Goal: Check status: Check status

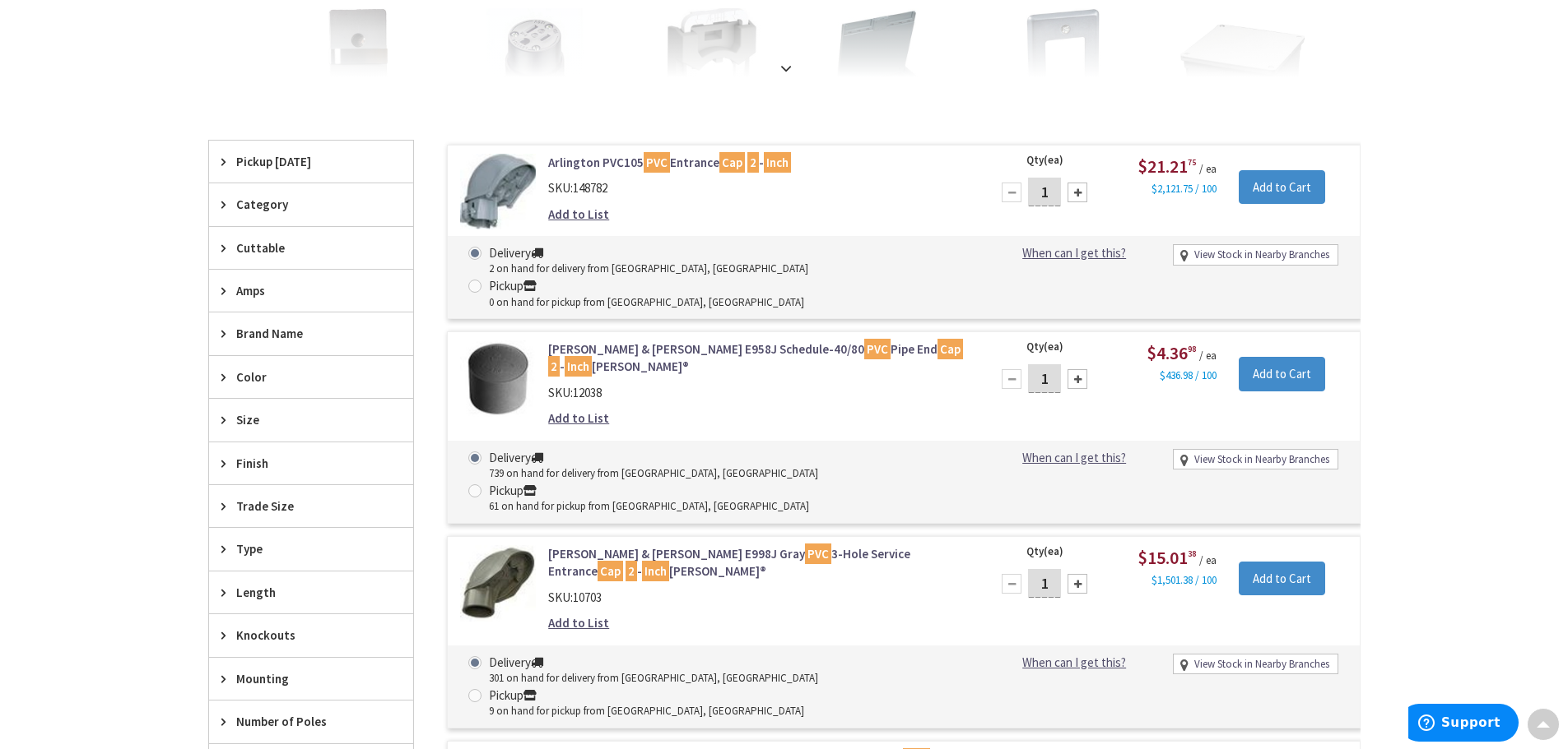
scroll to position [414, 0]
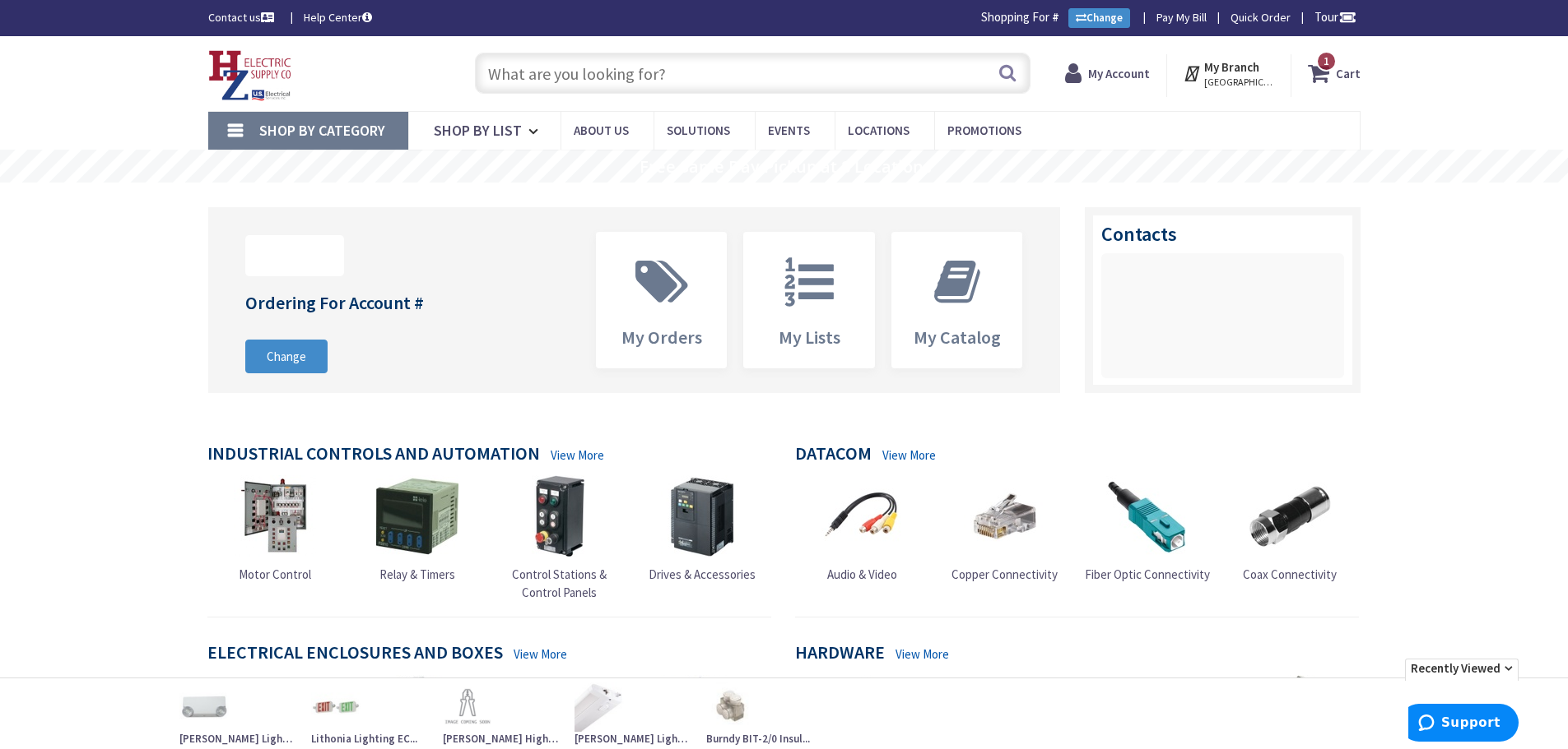
type input "Piper Farm, [STREET_ADDRESS]"
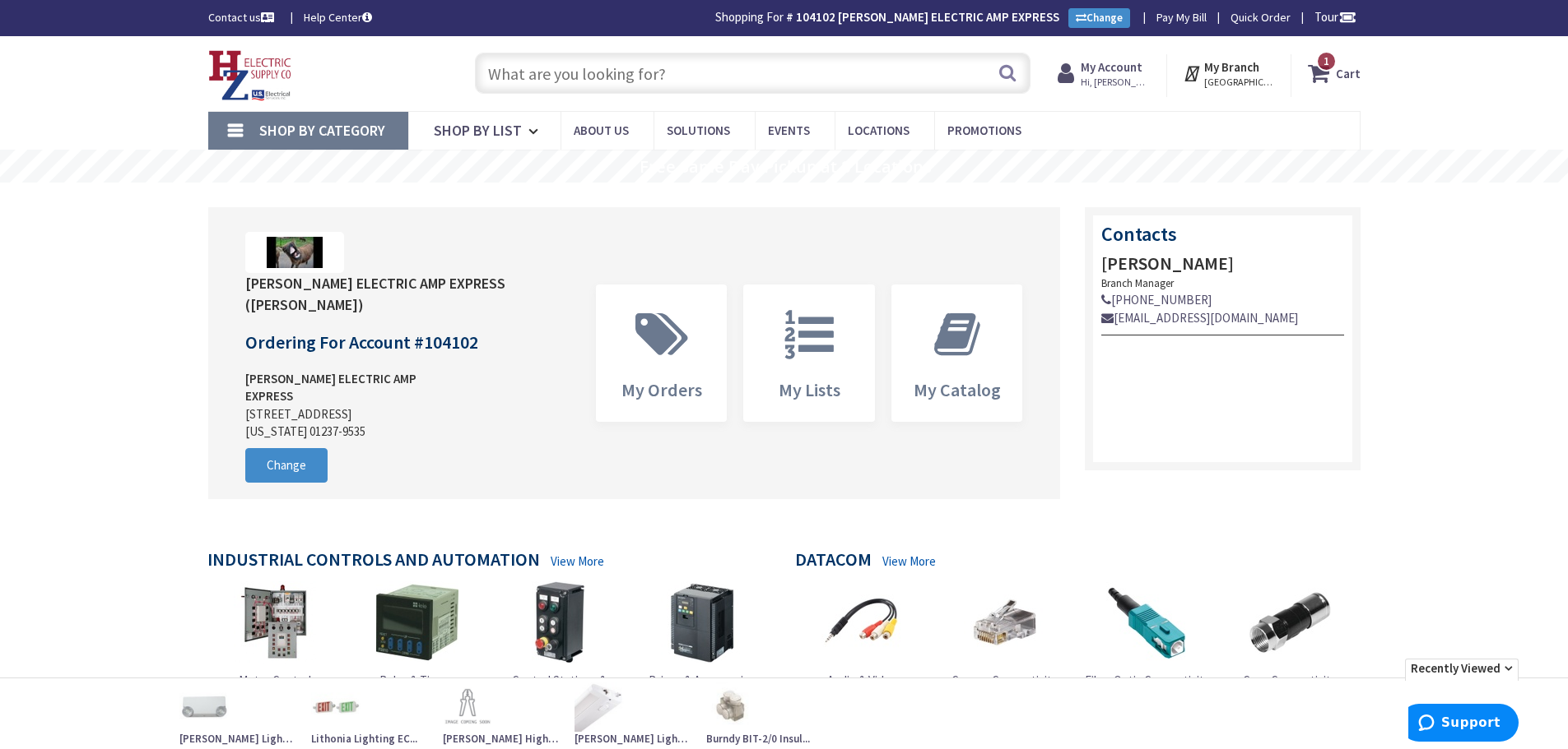
click at [1114, 67] on strong "My Account" at bounding box center [1111, 67] width 62 height 16
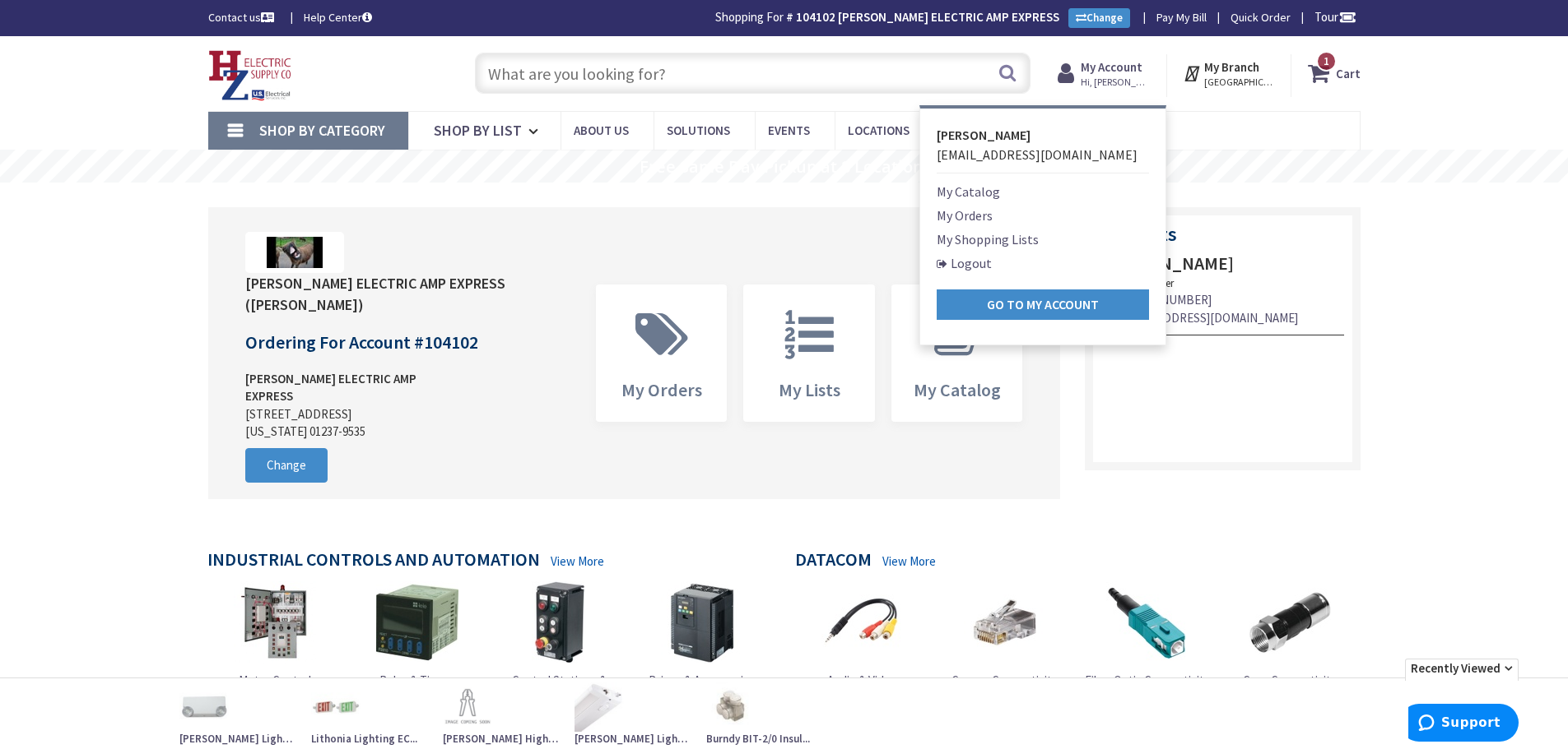
click at [968, 220] on link "My Orders" at bounding box center [964, 215] width 56 height 19
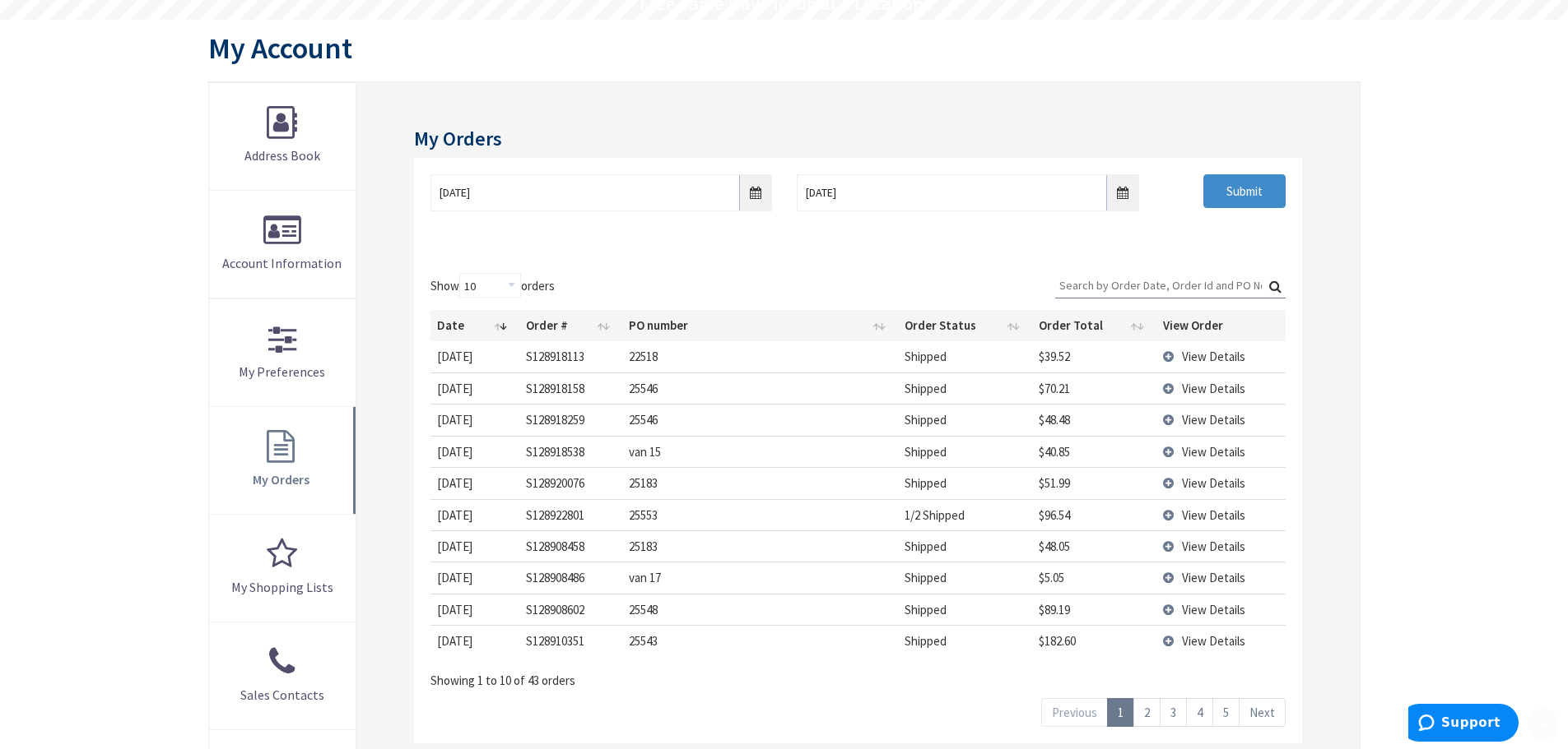
scroll to position [164, 0]
click at [1171, 448] on td "View Details" at bounding box center [1220, 449] width 129 height 31
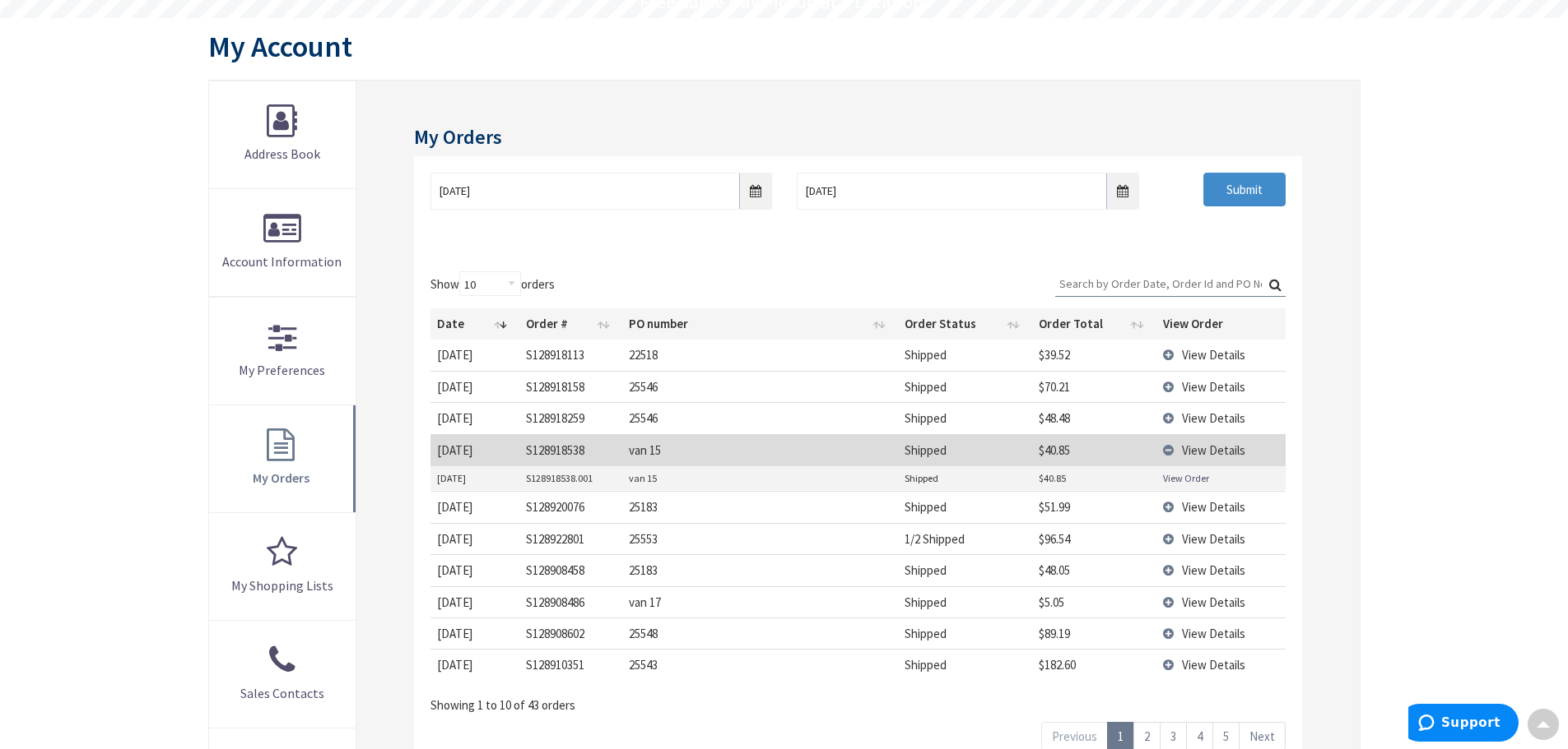
click at [1181, 480] on link "View Order" at bounding box center [1185, 478] width 46 height 14
click at [1172, 452] on td "View Details" at bounding box center [1220, 449] width 129 height 31
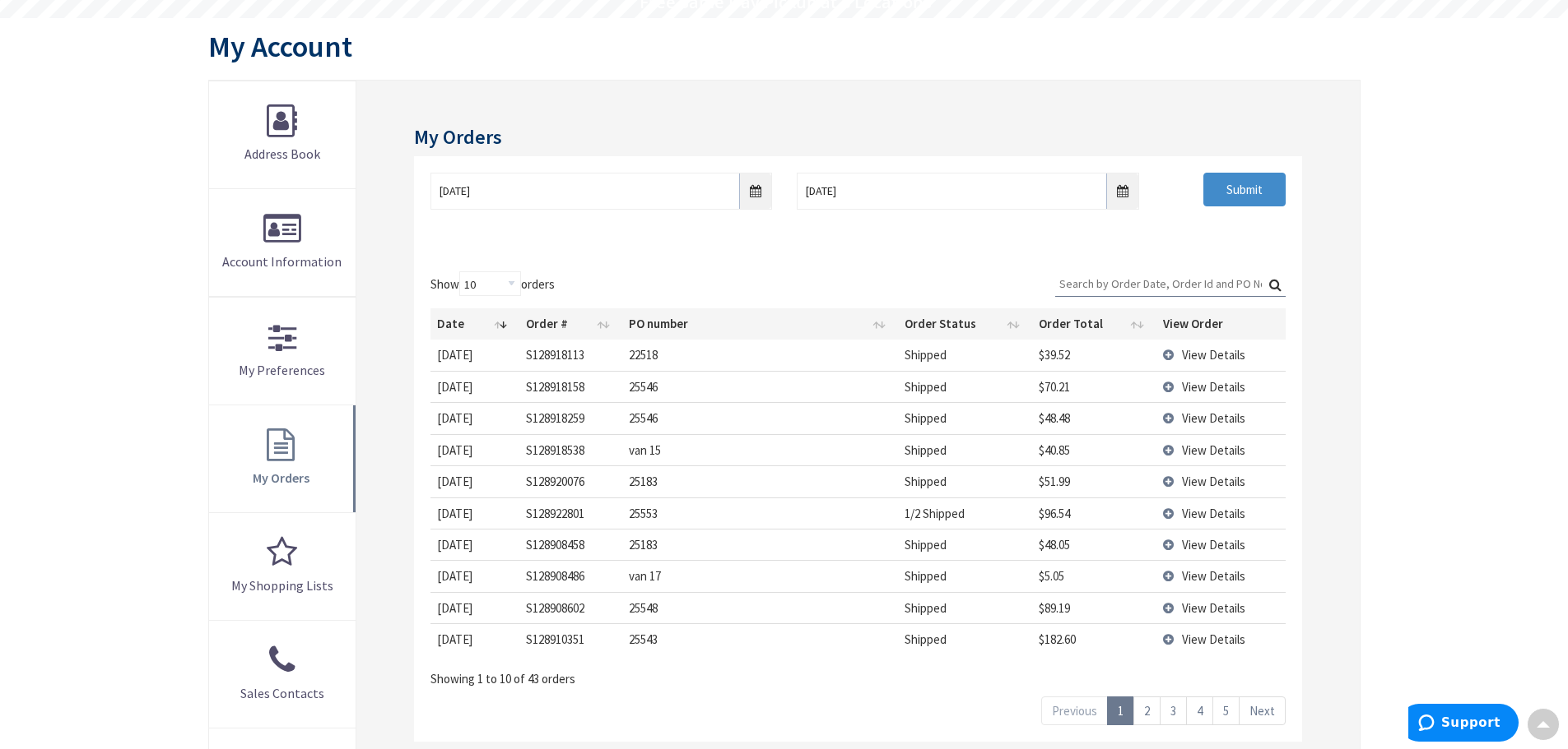
click at [1166, 514] on td "View Details" at bounding box center [1220, 513] width 129 height 31
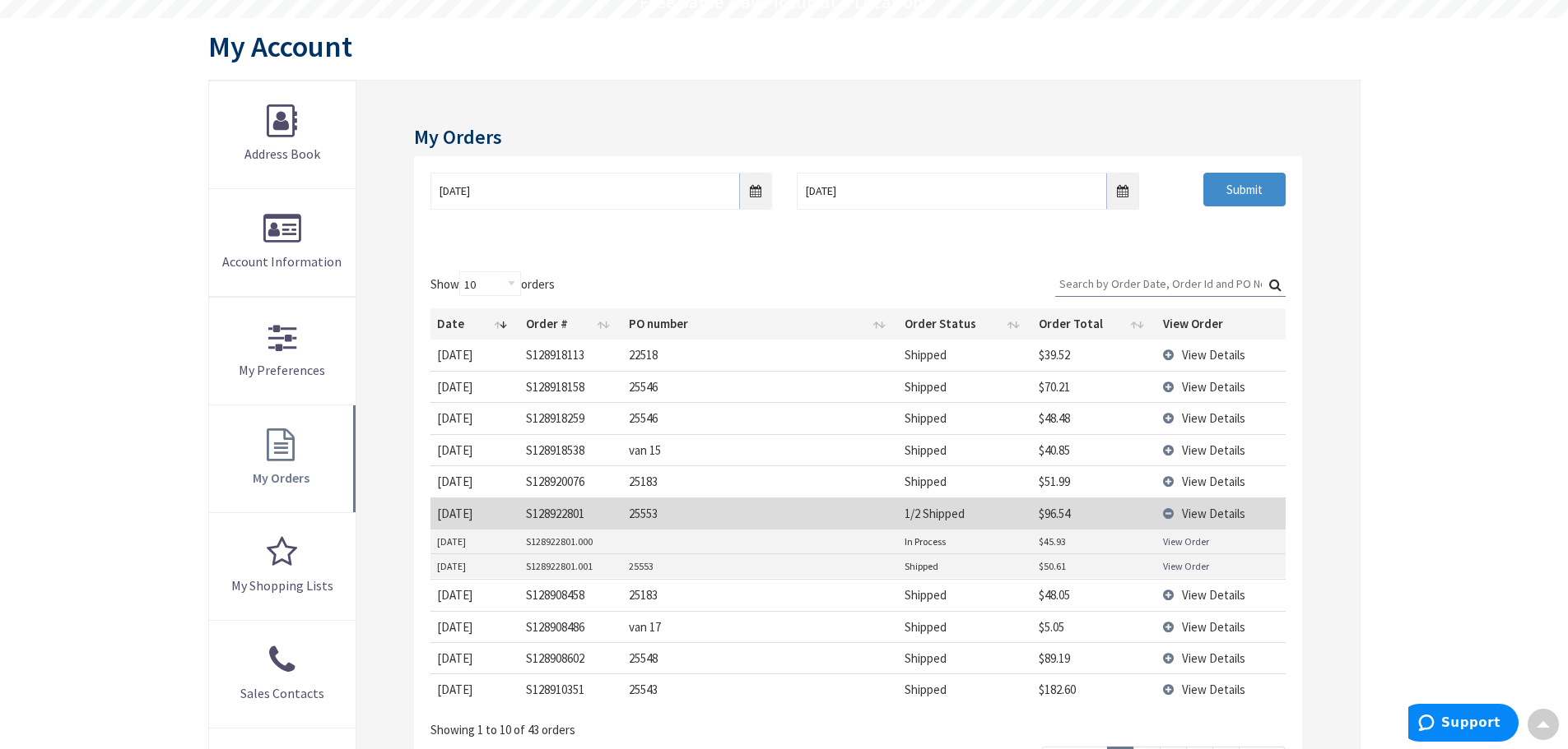
click at [1177, 545] on link "View Order" at bounding box center [1185, 541] width 46 height 14
click at [1163, 562] on link "View Order" at bounding box center [1185, 566] width 46 height 14
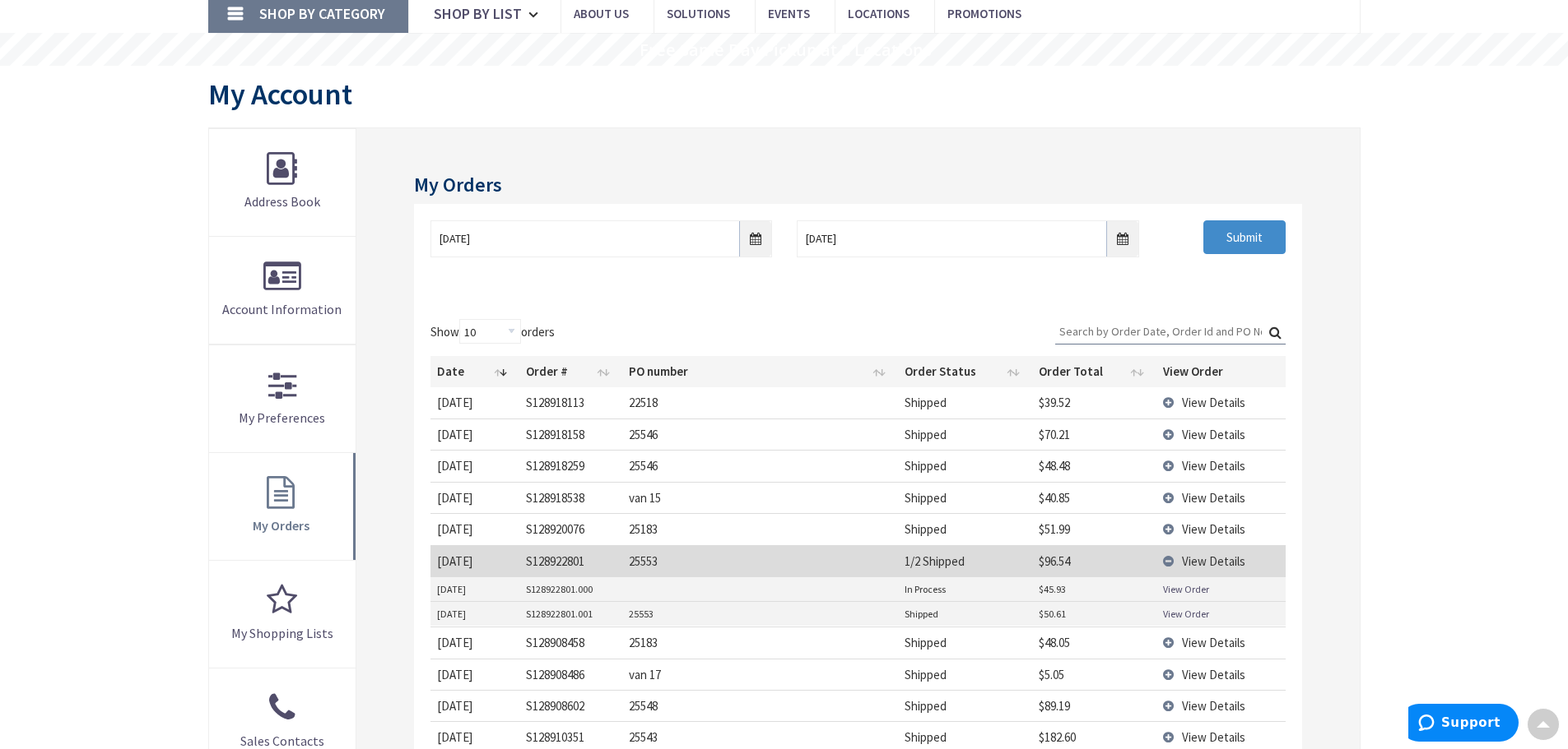
scroll to position [0, 0]
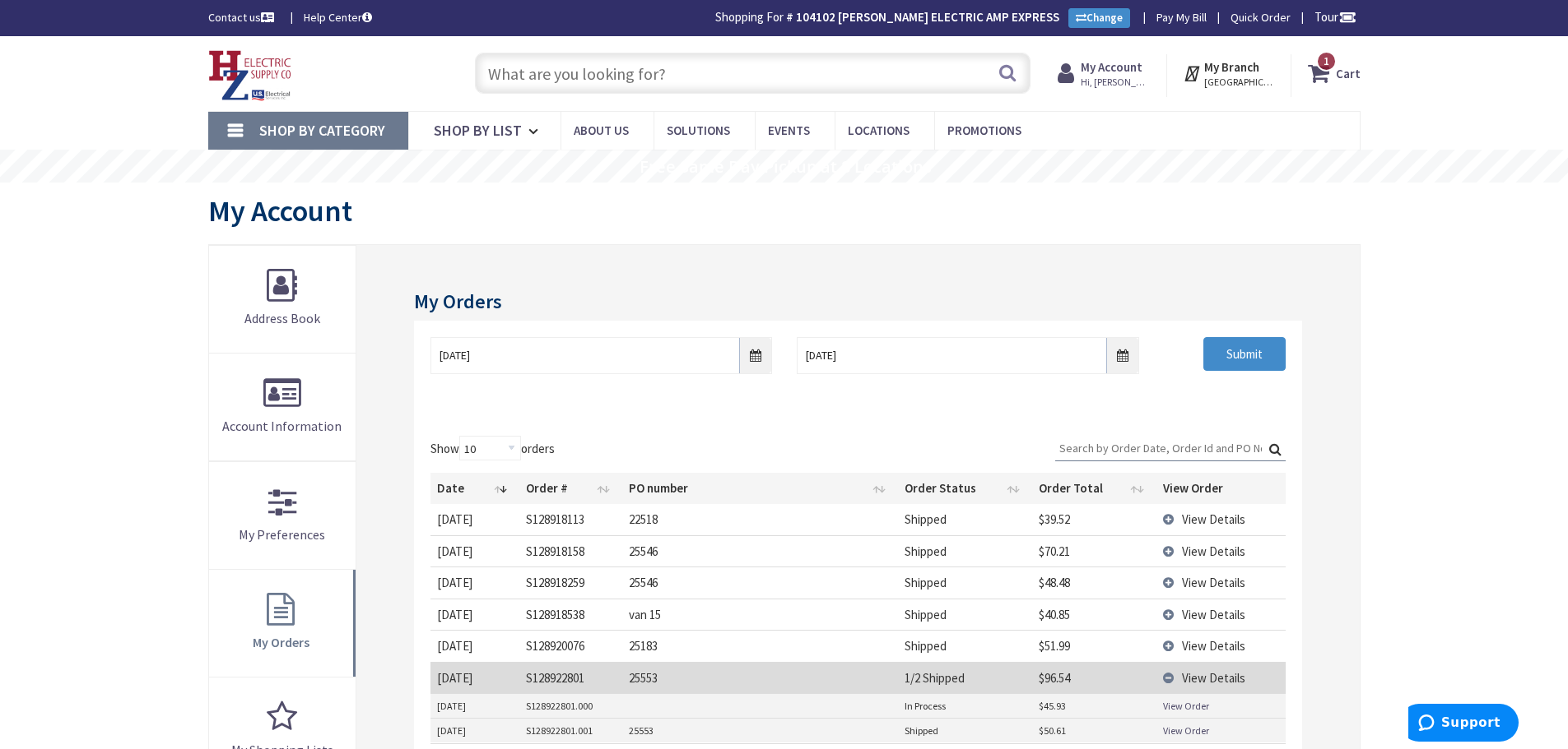
click at [1340, 77] on strong "Cart" at bounding box center [1347, 72] width 24 height 29
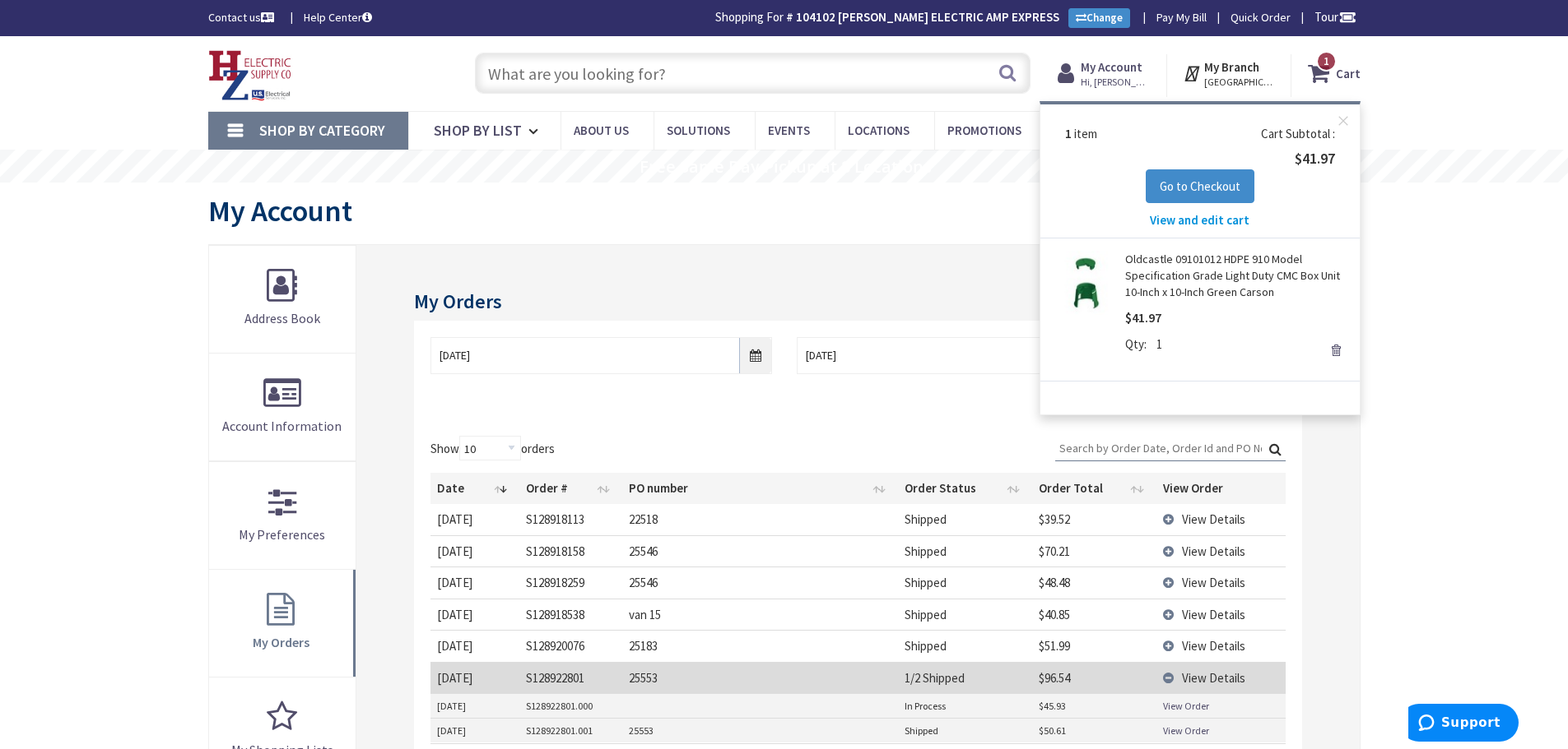
click at [1333, 348] on link "Remove" at bounding box center [1335, 350] width 23 height 23
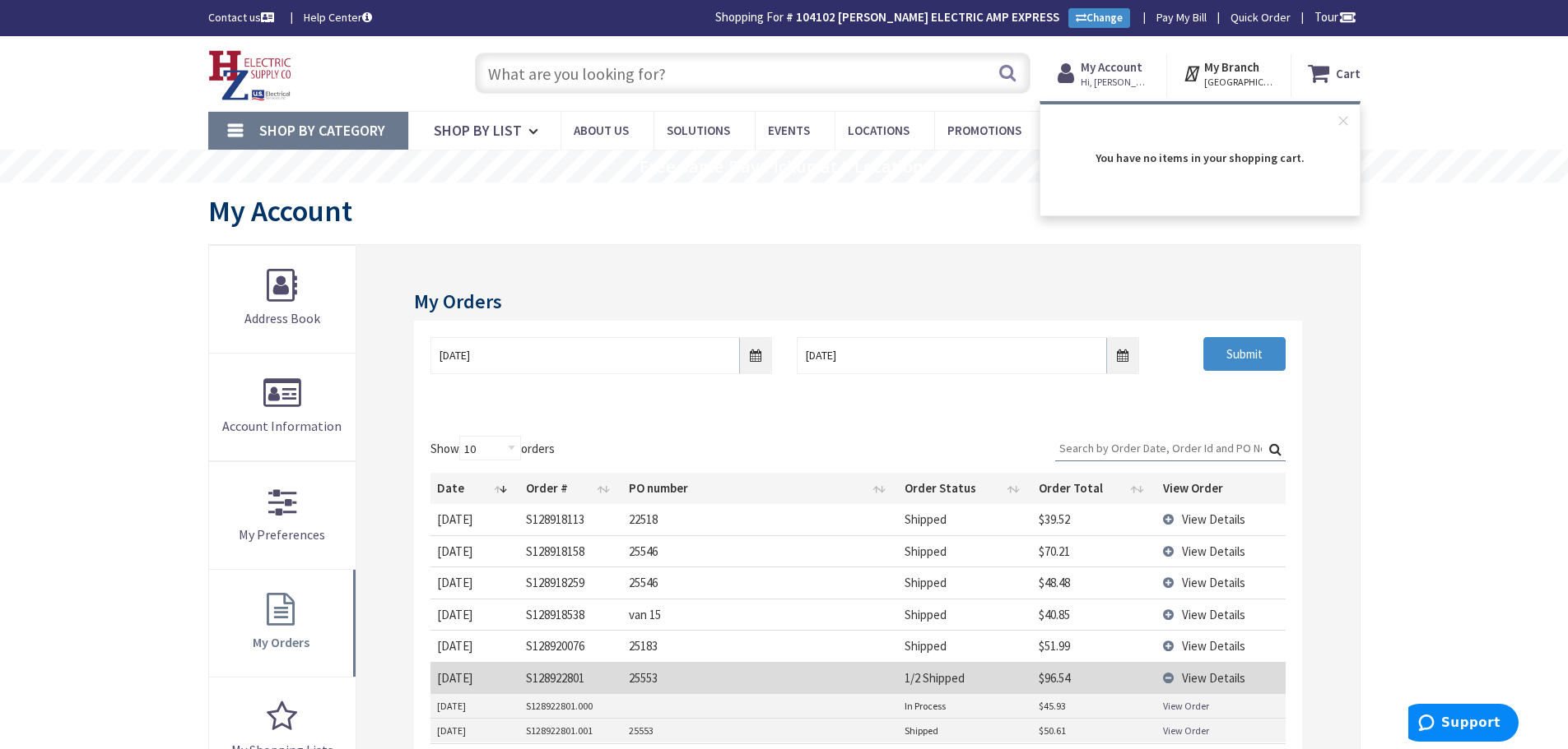
click at [1415, 297] on div "Skip to Content Toggle Nav Search Cart My Cart Close" at bounding box center [784, 694] width 1568 height 1316
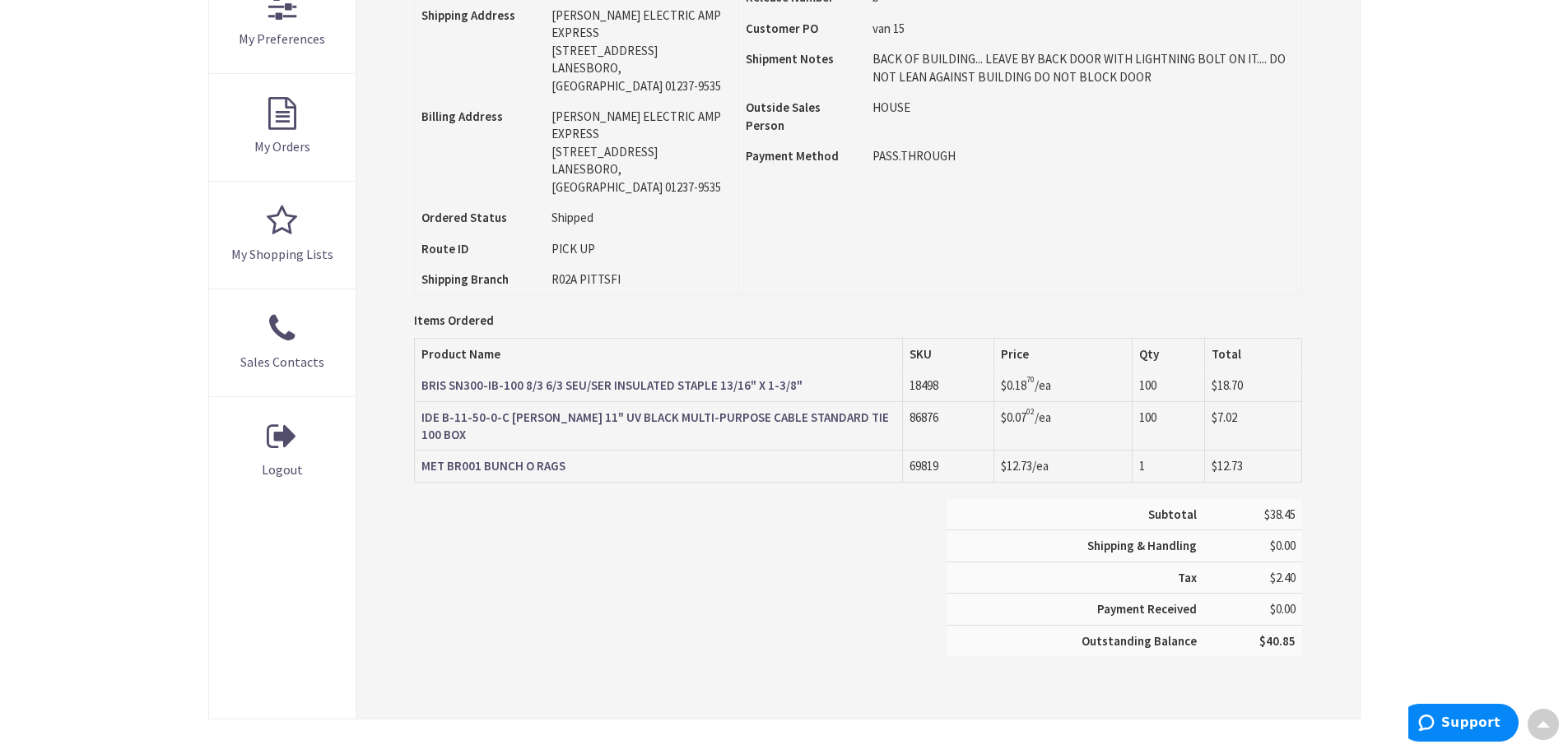
scroll to position [496, 0]
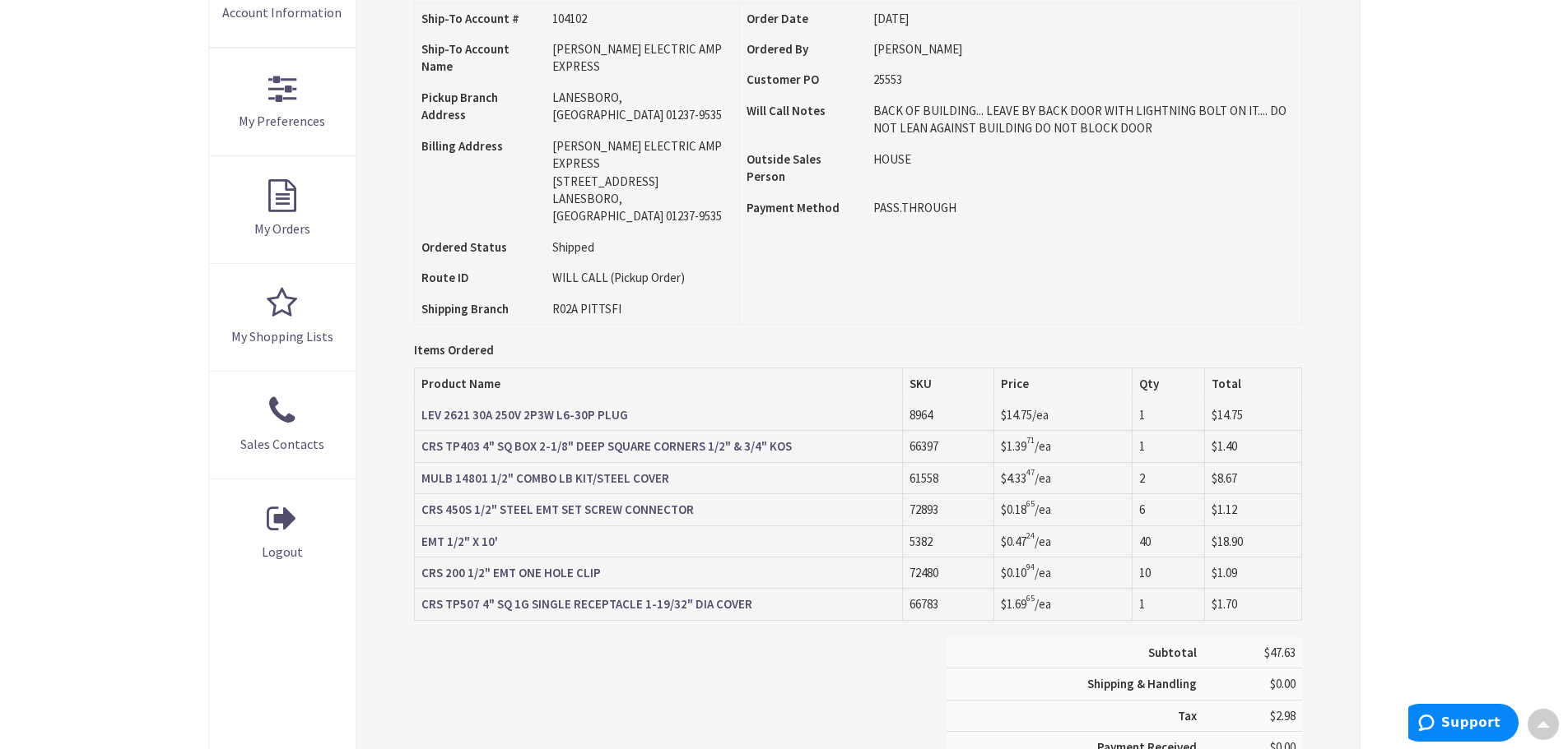
scroll to position [414, 0]
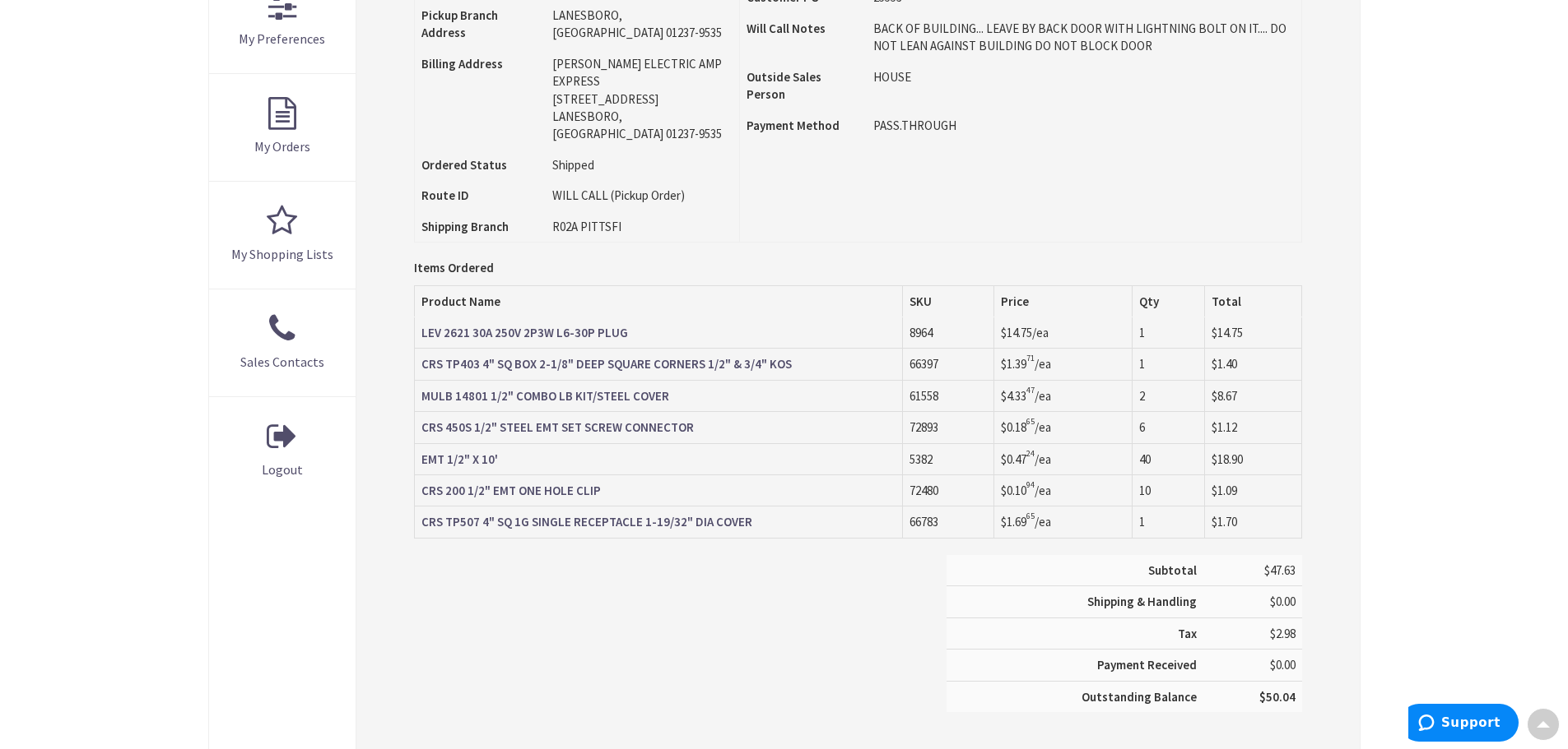
scroll to position [496, 0]
